Goal: Browse casually

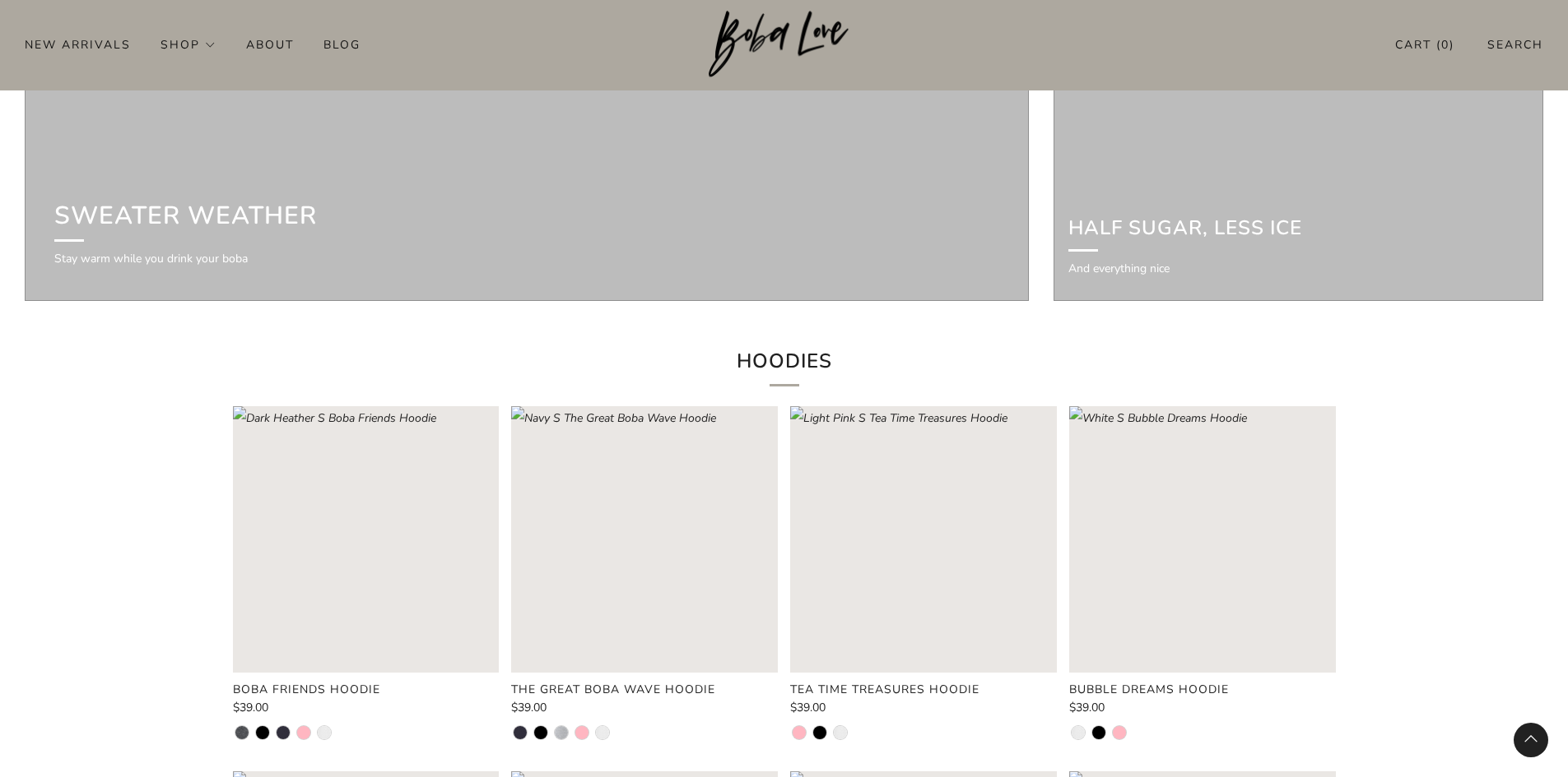
scroll to position [3653, 0]
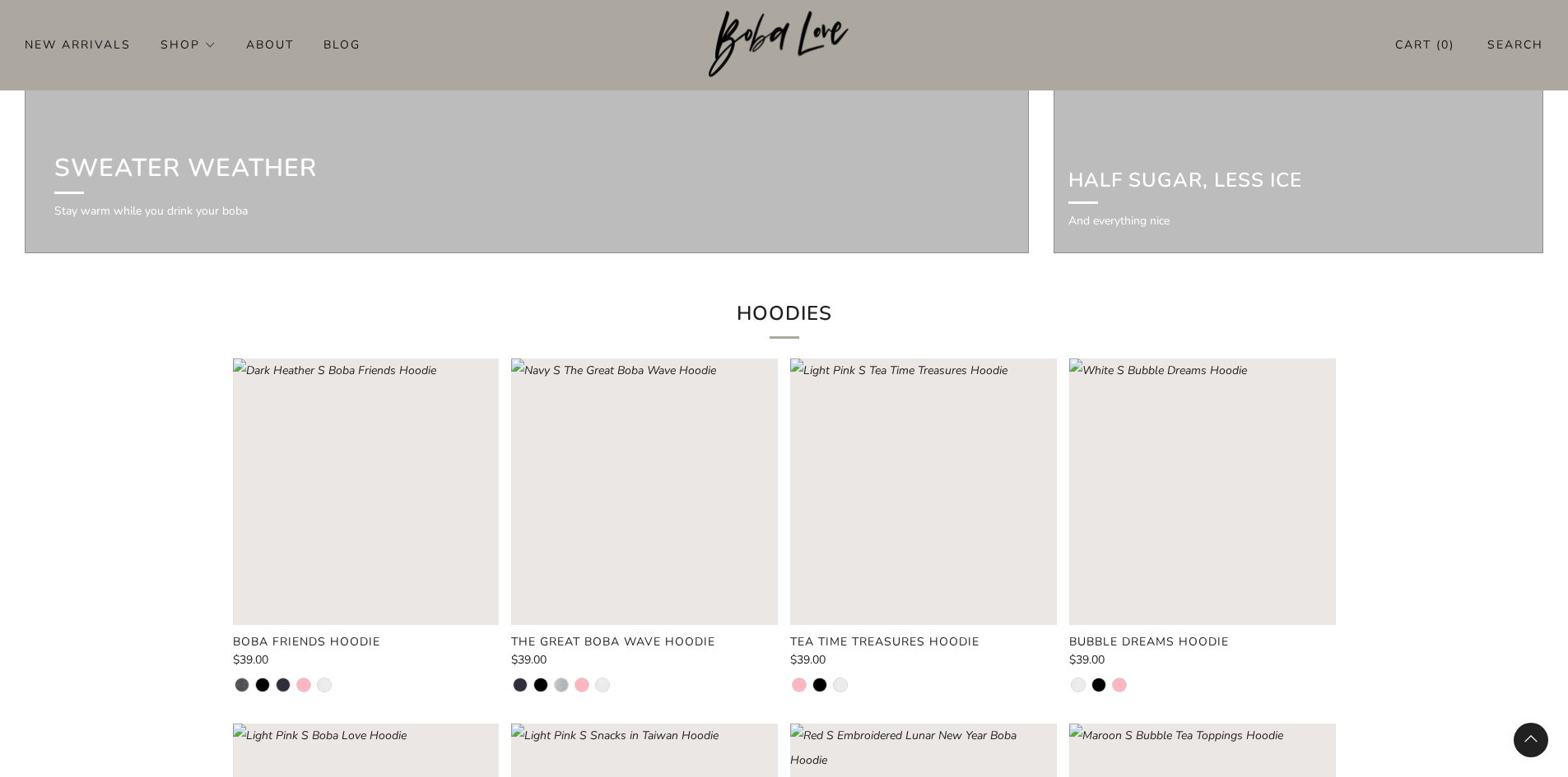
click at [783, 22] on img at bounding box center [784, 45] width 150 height 68
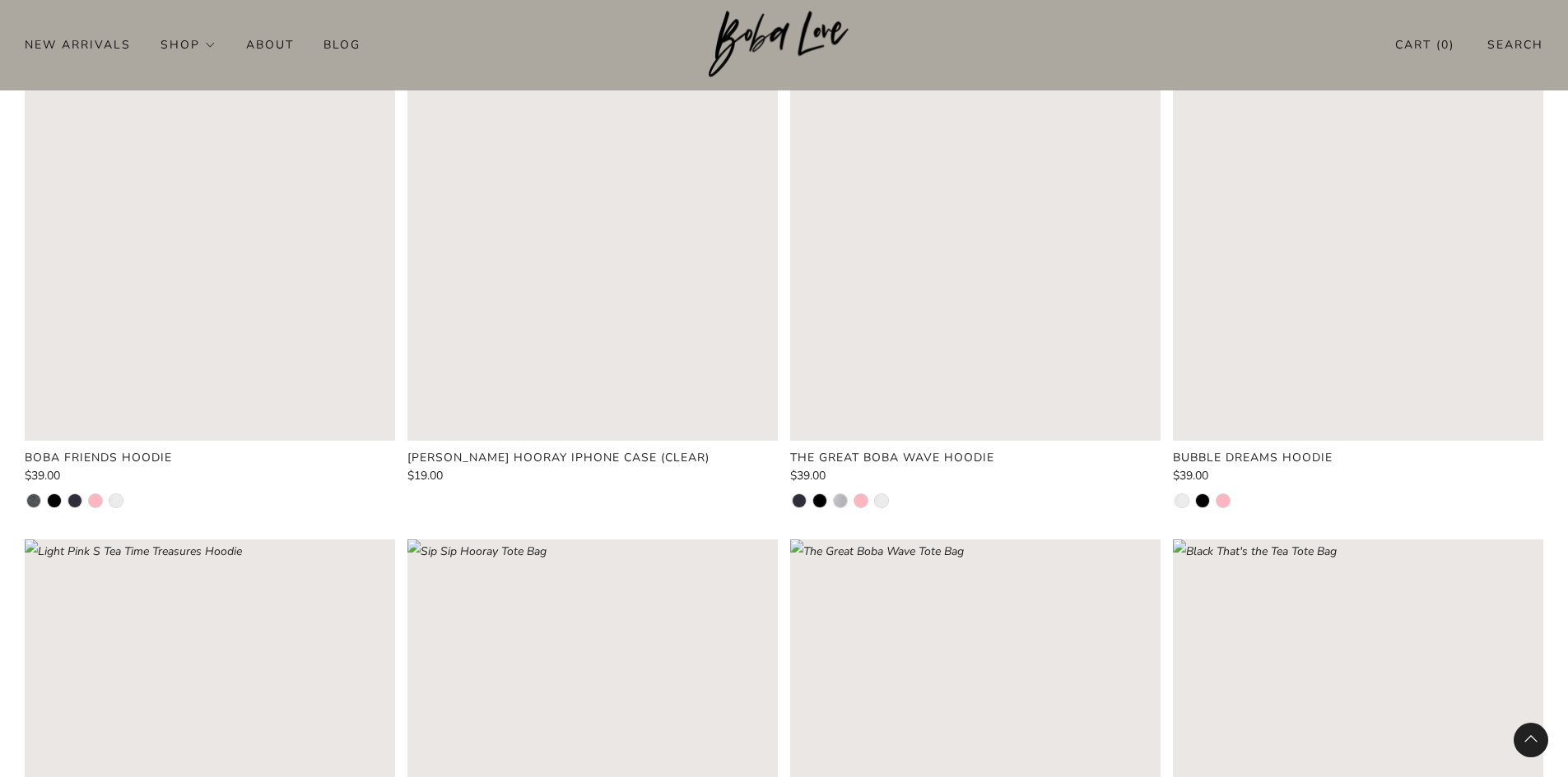
scroll to position [1060, 0]
